Goal: Transaction & Acquisition: Contribute content

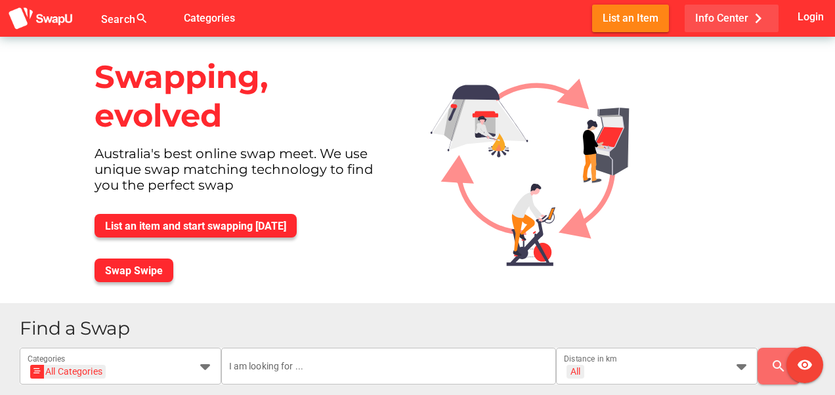
click at [759, 18] on icon "chevron_right" at bounding box center [759, 19] width 20 height 20
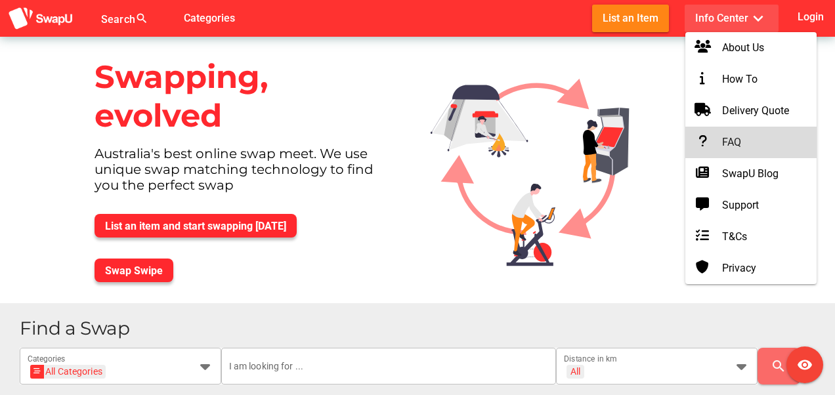
click at [741, 139] on div "FAQ" at bounding box center [751, 143] width 110 height 16
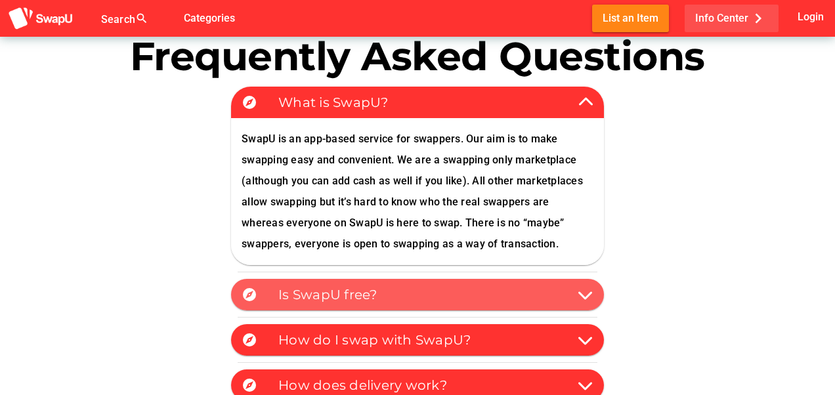
click at [587, 296] on icon at bounding box center [586, 295] width 16 height 16
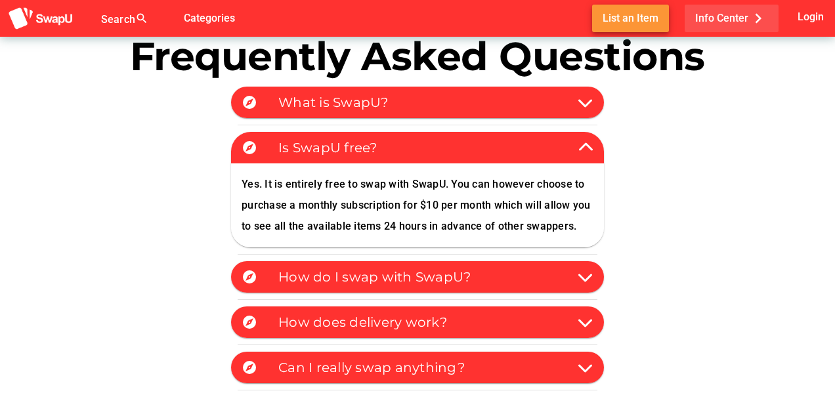
click at [619, 15] on span "List an Item" at bounding box center [631, 18] width 56 height 18
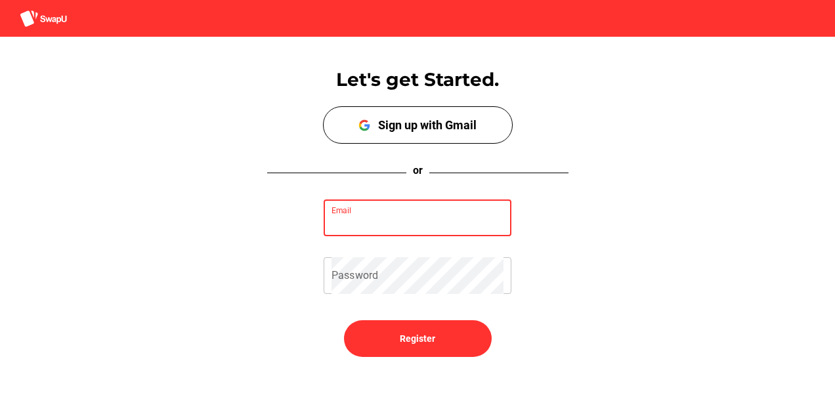
click at [393, 215] on input "Email" at bounding box center [418, 218] width 172 height 37
type input "[EMAIL_ADDRESS][DOMAIN_NAME]"
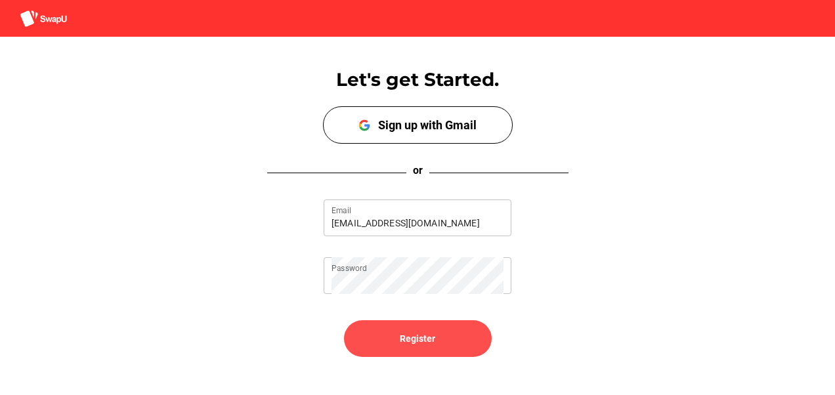
click at [415, 338] on span "Register" at bounding box center [417, 339] width 35 height 16
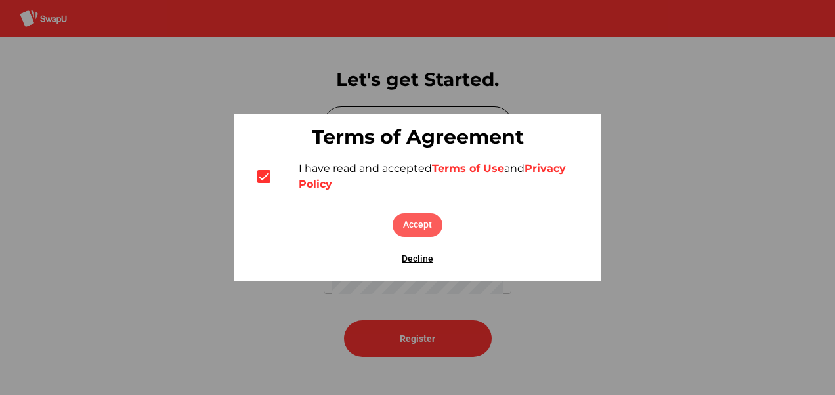
click at [418, 227] on span "Accept" at bounding box center [417, 225] width 29 height 16
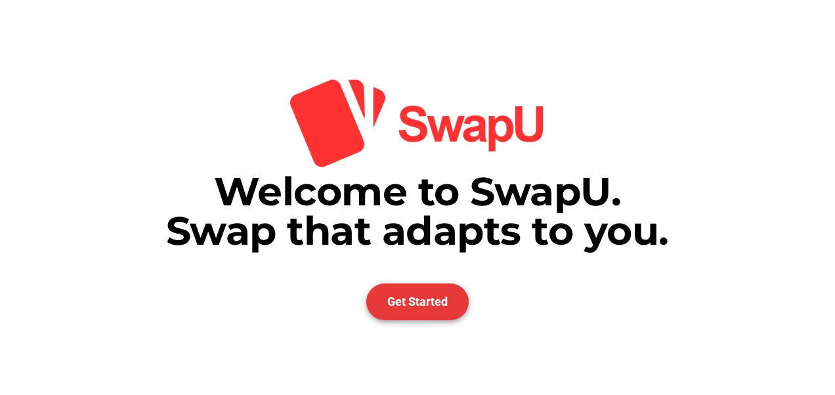
click at [419, 299] on span "Get Started" at bounding box center [418, 302] width 60 height 14
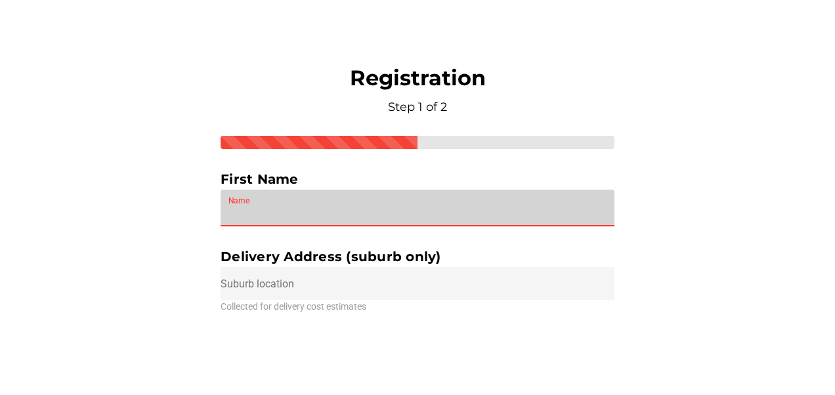
click at [261, 210] on input "Name" at bounding box center [418, 208] width 378 height 37
type input "[PERSON_NAME]"
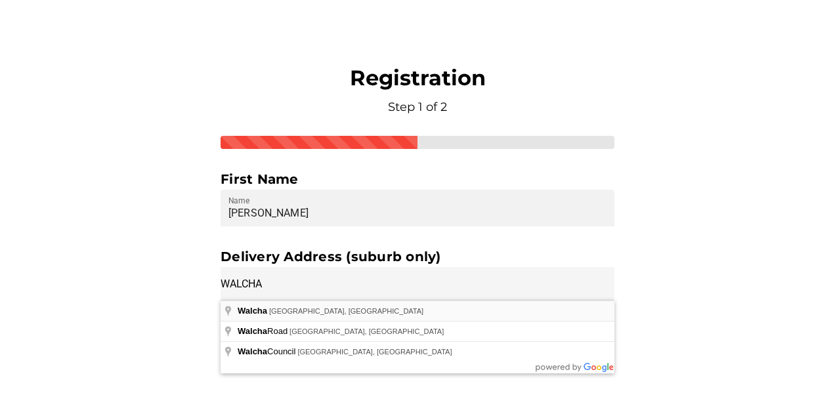
type input "[GEOGRAPHIC_DATA] [GEOGRAPHIC_DATA], [GEOGRAPHIC_DATA]"
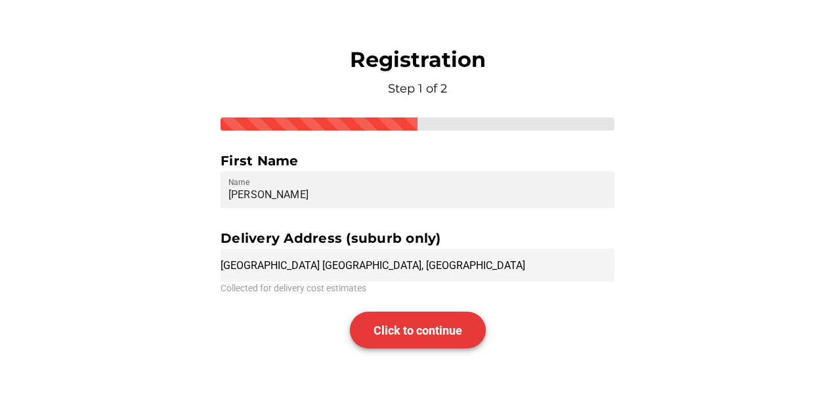
click at [398, 324] on span "Click to continue" at bounding box center [418, 331] width 89 height 14
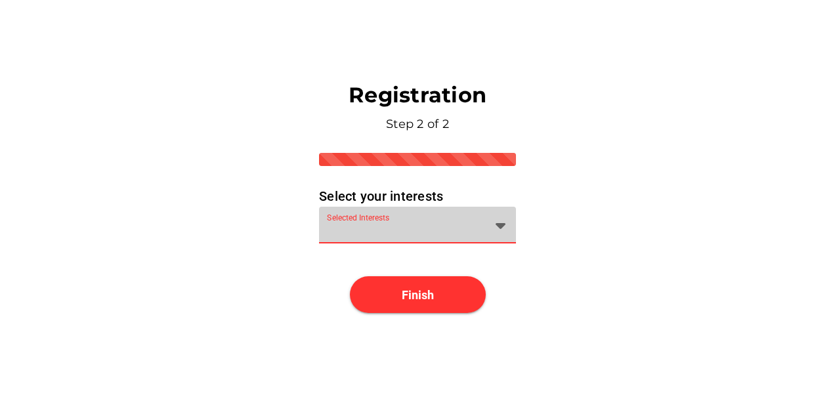
click at [499, 229] on icon at bounding box center [501, 225] width 16 height 16
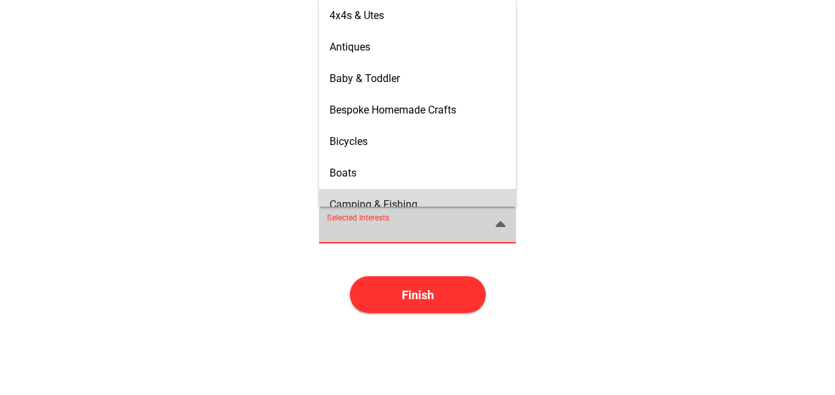
click at [498, 223] on icon at bounding box center [501, 225] width 16 height 16
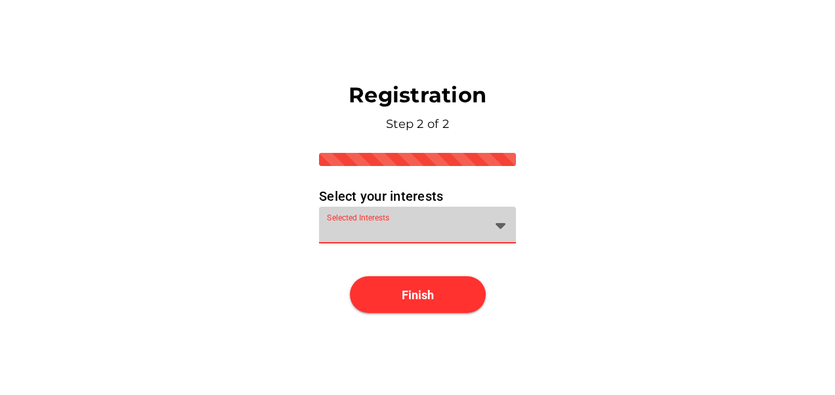
click at [473, 227] on div at bounding box center [406, 233] width 158 height 21
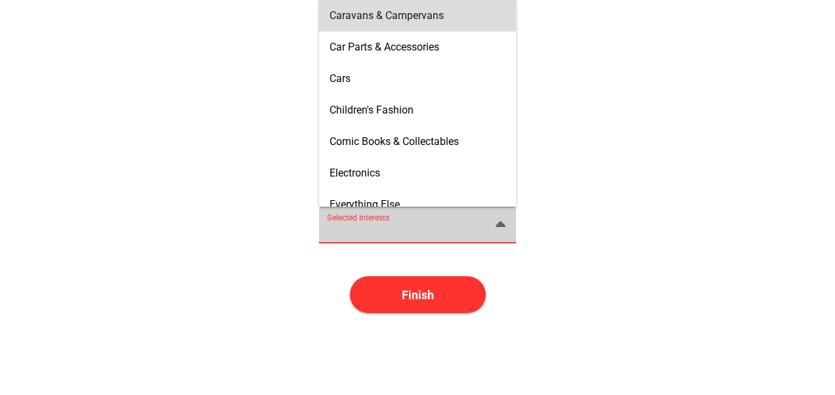
scroll to position [189, 0]
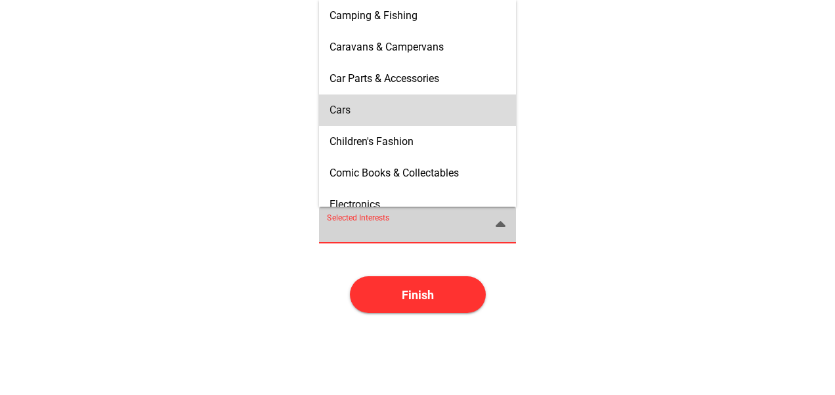
type input "Cars"
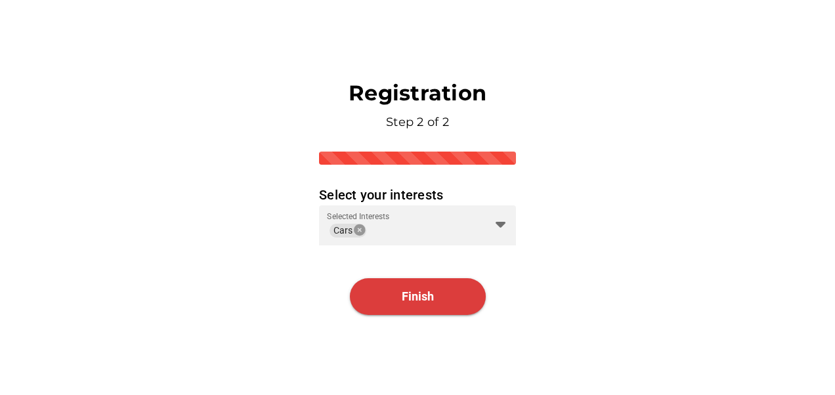
click at [423, 296] on span "Finish" at bounding box center [418, 297] width 32 height 14
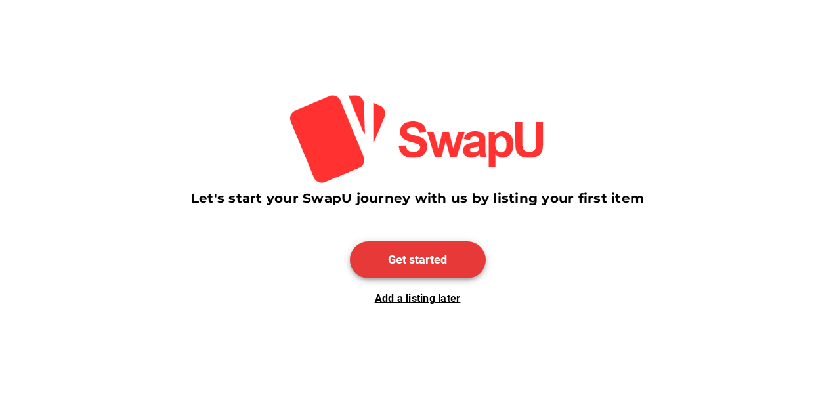
click at [417, 260] on span "Get started" at bounding box center [417, 260] width 59 height 14
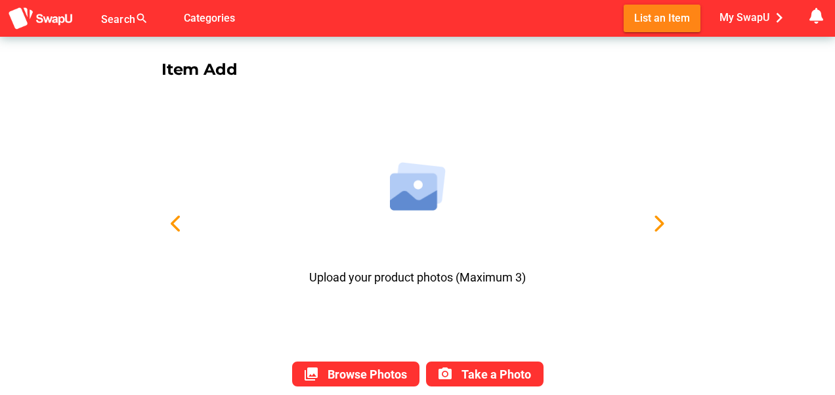
click at [419, 187] on img at bounding box center [418, 186] width 56 height 49
click at [401, 275] on span "Upload your product photos (Maximum 3)" at bounding box center [417, 278] width 217 height 16
click at [357, 375] on span "Browse Photos" at bounding box center [367, 375] width 79 height 14
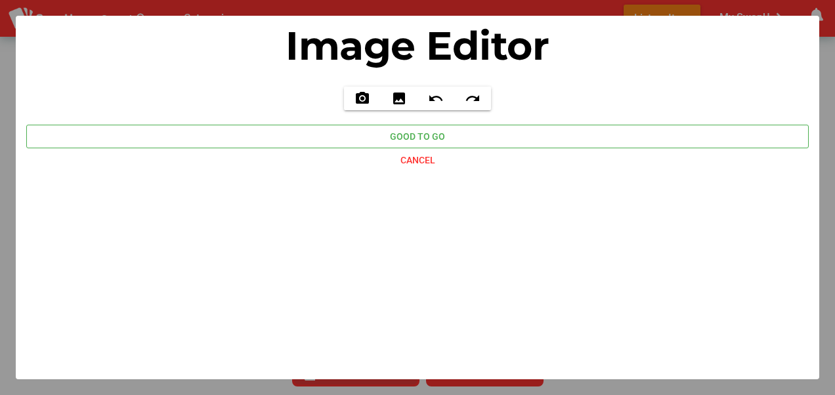
type input "C:\fakepath\newcar3.jfif"
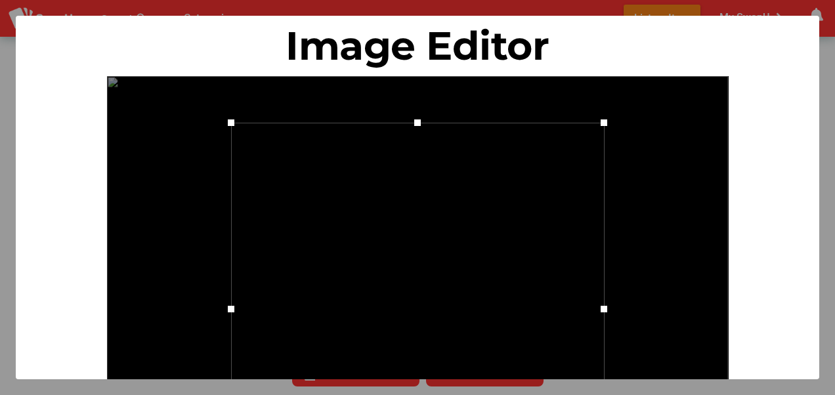
drag, startPoint x: 604, startPoint y: 125, endPoint x: 635, endPoint y: 108, distance: 35.9
drag, startPoint x: 606, startPoint y: 124, endPoint x: 662, endPoint y: 112, distance: 57.7
click at [662, 112] on div at bounding box center [418, 309] width 622 height 466
drag, startPoint x: 651, startPoint y: 287, endPoint x: 680, endPoint y: 275, distance: 32.1
click at [680, 275] on div at bounding box center [418, 309] width 622 height 466
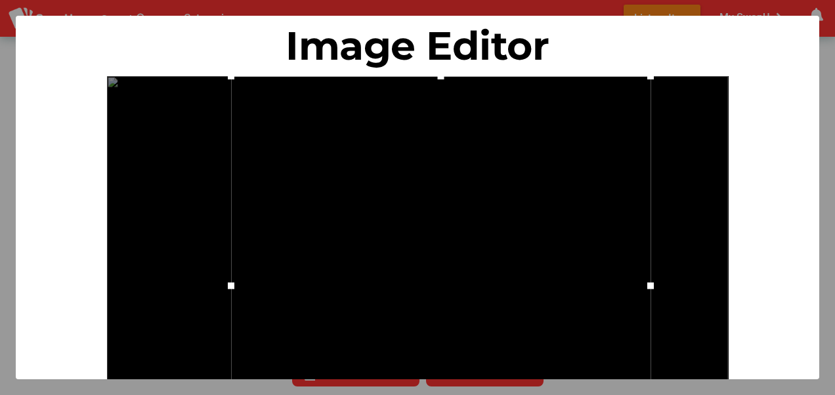
drag, startPoint x: 231, startPoint y: 286, endPoint x: 184, endPoint y: 274, distance: 48.9
click at [184, 274] on div at bounding box center [418, 309] width 622 height 466
click at [759, 223] on div "Image Editor Take a picture - Camera is supported Camera not supported photo_ca…" at bounding box center [418, 198] width 804 height 364
click at [528, 296] on div at bounding box center [441, 286] width 420 height 420
drag, startPoint x: 232, startPoint y: 79, endPoint x: 177, endPoint y: 87, distance: 55.2
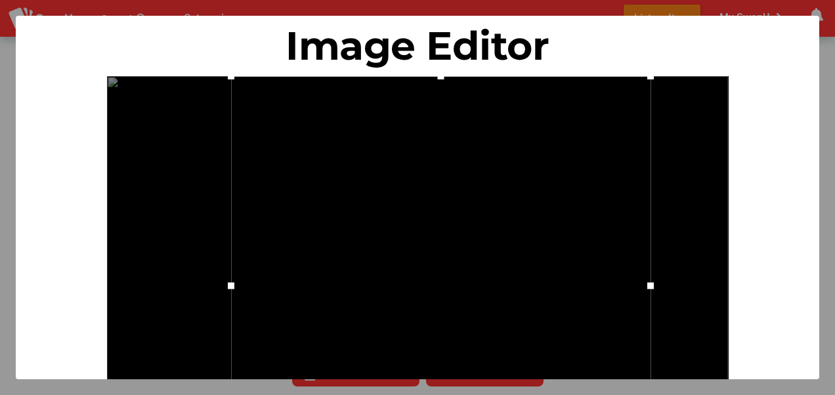
click at [177, 87] on div at bounding box center [418, 309] width 622 height 466
drag, startPoint x: 230, startPoint y: 286, endPoint x: 134, endPoint y: 261, distance: 99.1
click at [134, 261] on div at bounding box center [418, 309] width 622 height 466
click at [826, 371] on div at bounding box center [417, 197] width 835 height 395
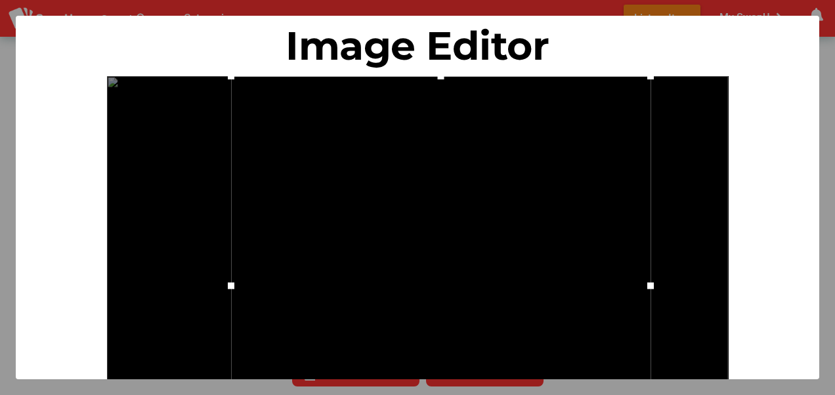
drag, startPoint x: 654, startPoint y: 287, endPoint x: 694, endPoint y: 278, distance: 40.5
click at [694, 278] on div at bounding box center [418, 309] width 622 height 466
click at [826, 179] on div at bounding box center [417, 197] width 835 height 395
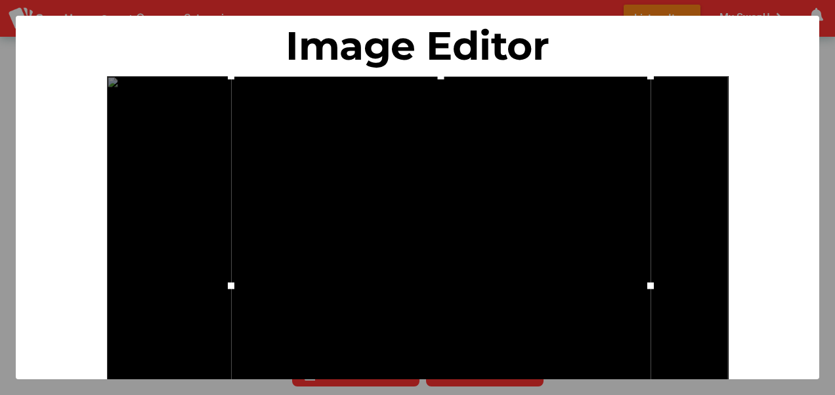
click at [484, 361] on div at bounding box center [441, 286] width 420 height 420
drag, startPoint x: 824, startPoint y: 223, endPoint x: 830, endPoint y: 326, distance: 103.3
click at [830, 326] on div at bounding box center [417, 197] width 835 height 395
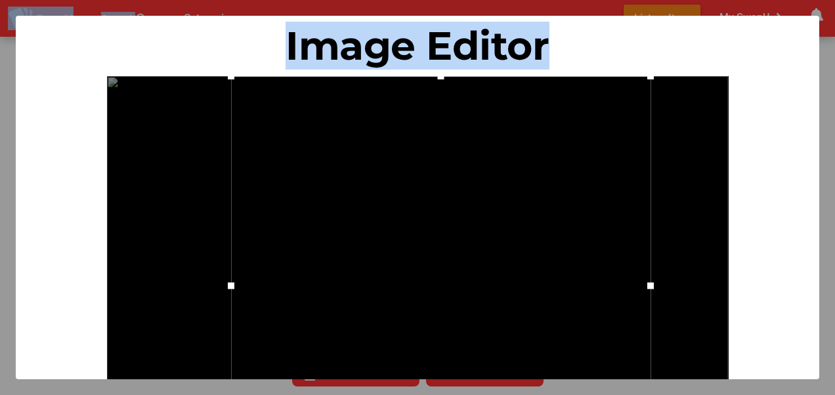
drag, startPoint x: 775, startPoint y: 290, endPoint x: 768, endPoint y: 418, distance: 127.6
click at [768, 395] on html "Search search false Categories List an Item My SwapU chevron_right getting mess…" at bounding box center [417, 197] width 835 height 395
click at [390, 45] on div "Image Editor" at bounding box center [417, 45] width 783 height 39
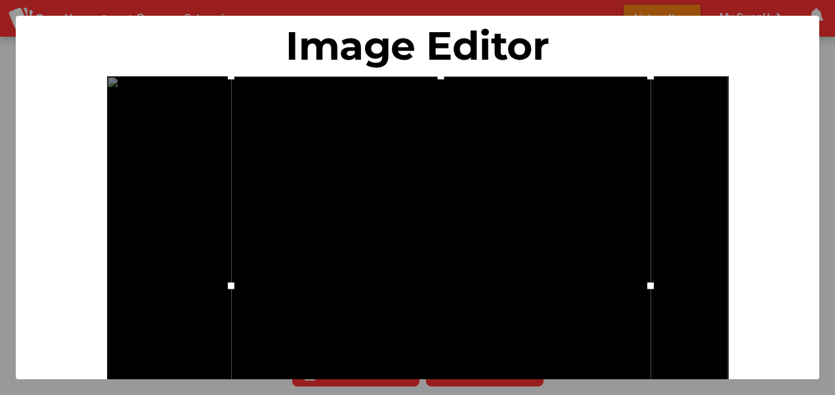
click at [390, 45] on div "Image Editor" at bounding box center [417, 45] width 783 height 39
click at [424, 219] on div at bounding box center [441, 286] width 420 height 420
click at [802, 29] on div "Image Editor" at bounding box center [417, 45] width 783 height 39
click at [495, 279] on div at bounding box center [441, 286] width 420 height 420
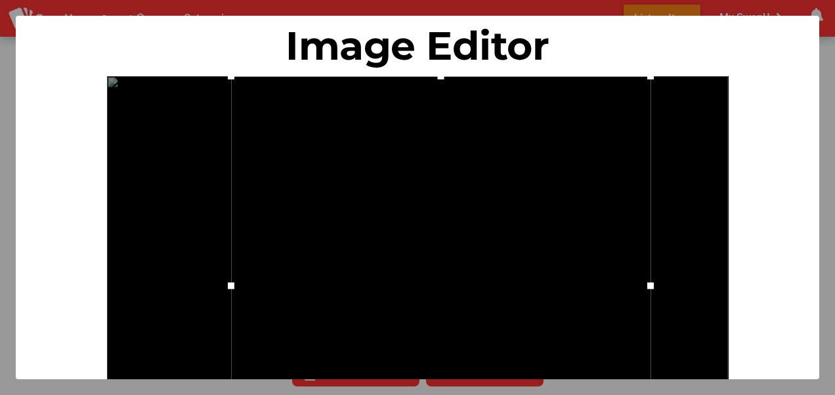
click at [495, 279] on div at bounding box center [441, 286] width 420 height 420
click at [487, 381] on div at bounding box center [417, 197] width 835 height 395
click at [824, 53] on div at bounding box center [417, 197] width 835 height 395
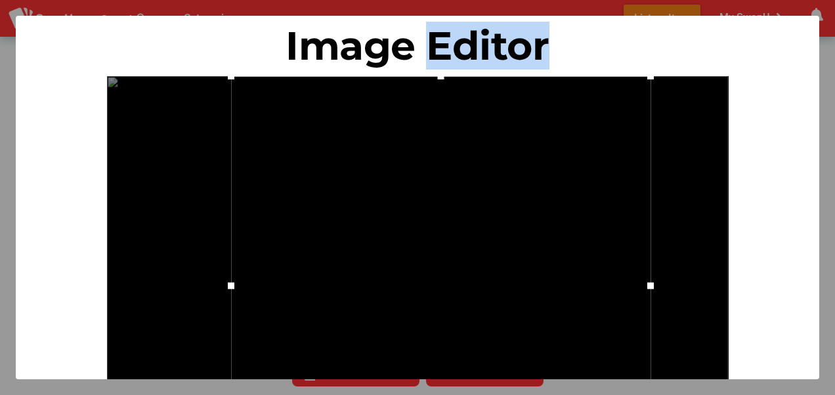
click at [820, 53] on div "Image Editor" at bounding box center [418, 46] width 804 height 60
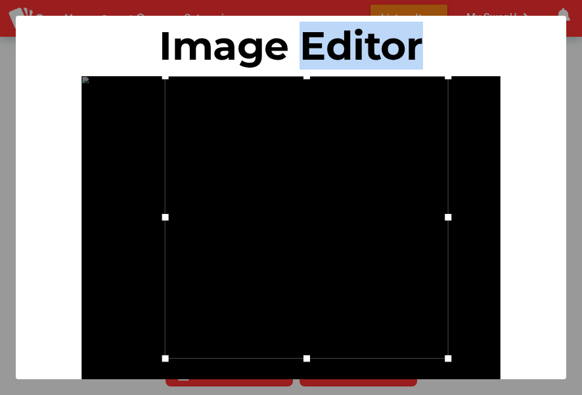
drag, startPoint x: 166, startPoint y: 217, endPoint x: 130, endPoint y: 213, distance: 35.8
click at [130, 213] on div at bounding box center [290, 233] width 419 height 315
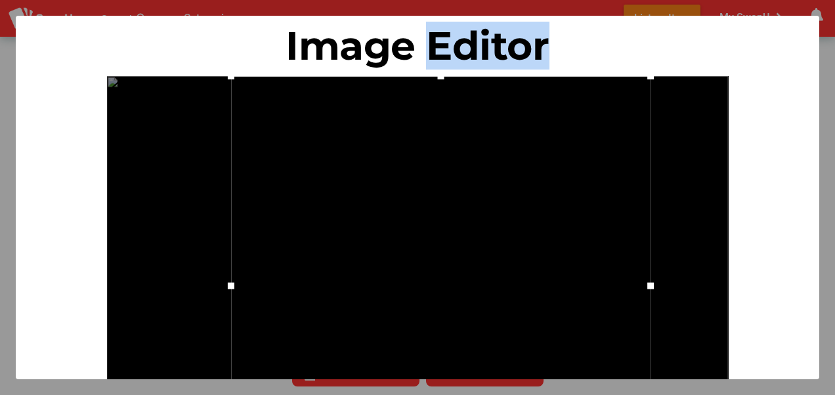
click at [834, 88] on div at bounding box center [417, 197] width 835 height 395
click at [834, 89] on div at bounding box center [417, 197] width 835 height 395
click at [824, 91] on div at bounding box center [417, 197] width 835 height 395
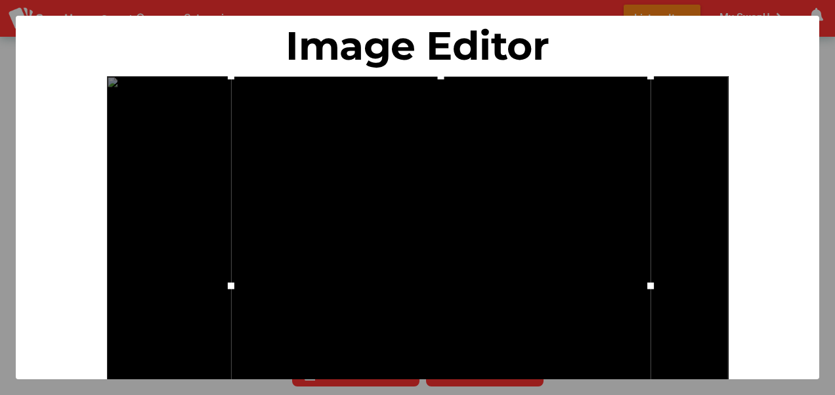
click at [818, 90] on div "Image Editor Take a picture - Camera is supported Camera not supported photo_ca…" at bounding box center [418, 198] width 804 height 364
click at [728, 158] on div at bounding box center [418, 309] width 622 height 466
